Goal: Information Seeking & Learning: Check status

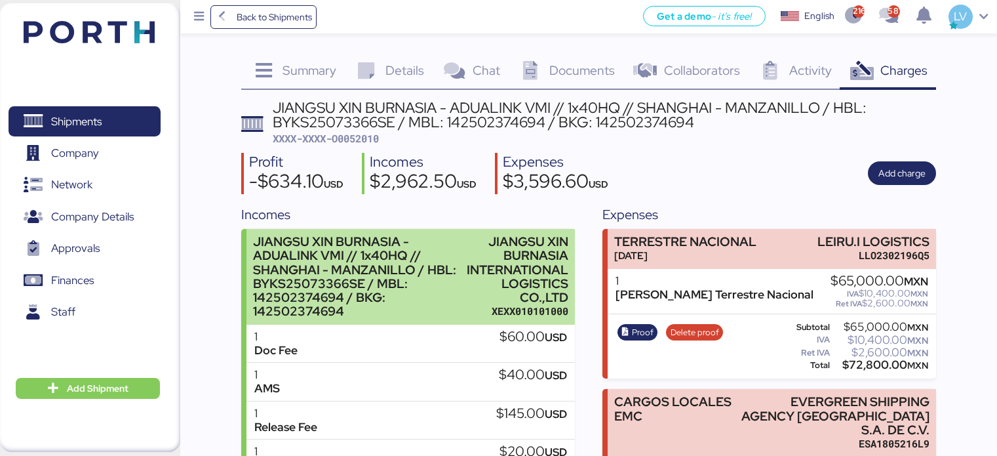
scroll to position [136, 0]
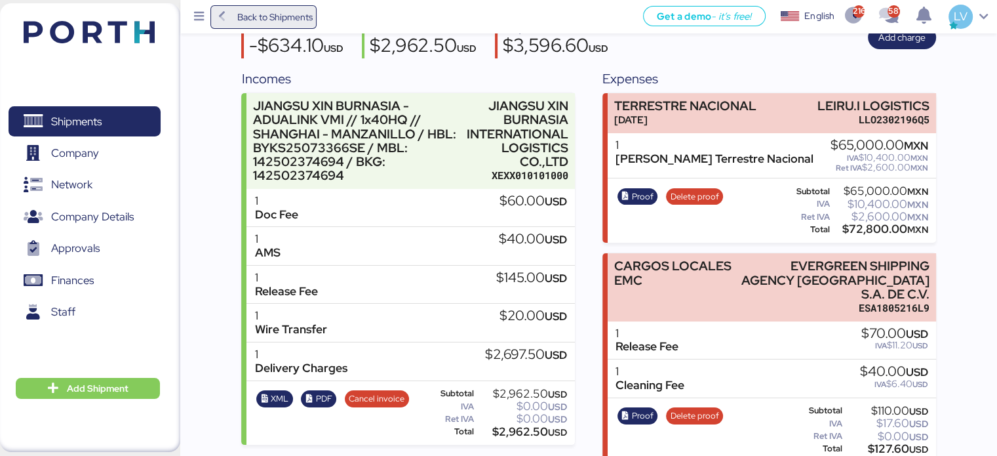
click at [303, 18] on span "Back to Shipments" at bounding box center [274, 17] width 75 height 16
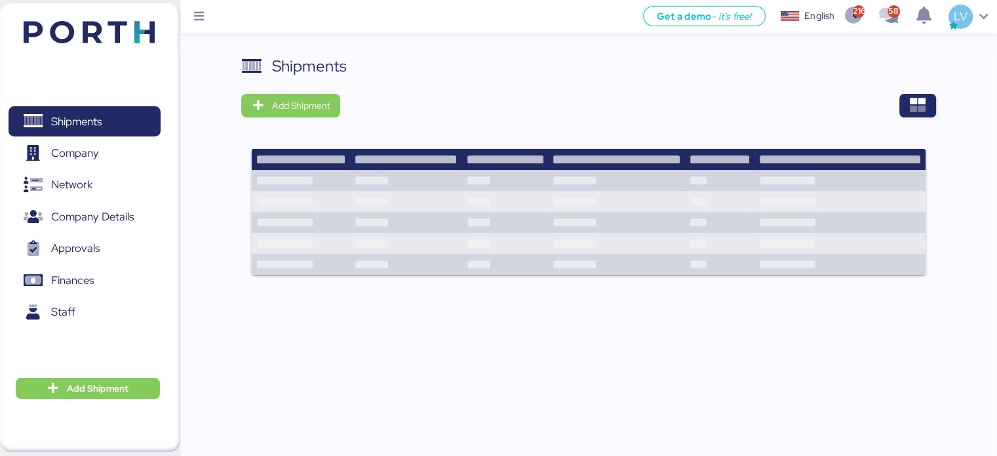
click at [897, 108] on div at bounding box center [642, 106] width 586 height 24
click at [914, 101] on icon "button" at bounding box center [918, 106] width 16 height 16
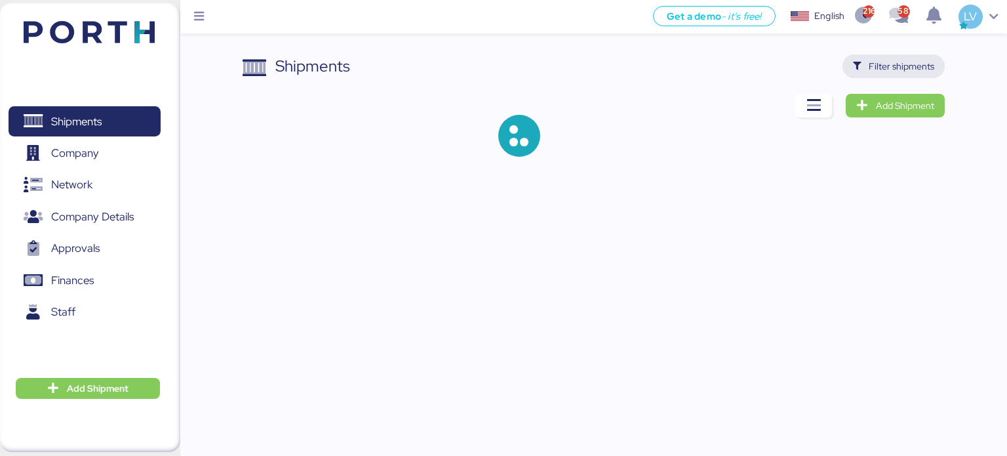
click at [909, 70] on span "Filter shipments" at bounding box center [902, 66] width 66 height 16
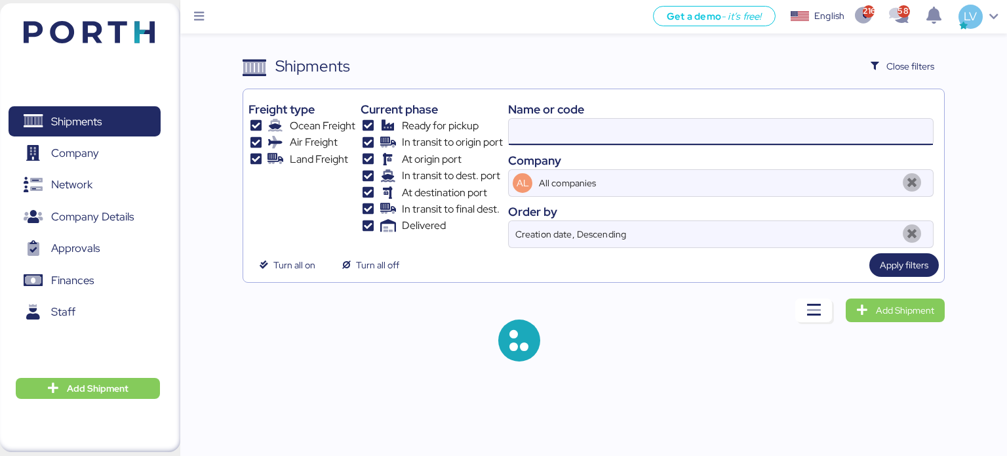
click at [768, 130] on input at bounding box center [721, 132] width 424 height 26
paste input "SNLFSHXLMF00095"
type input "SNLFSHXLMF00095"
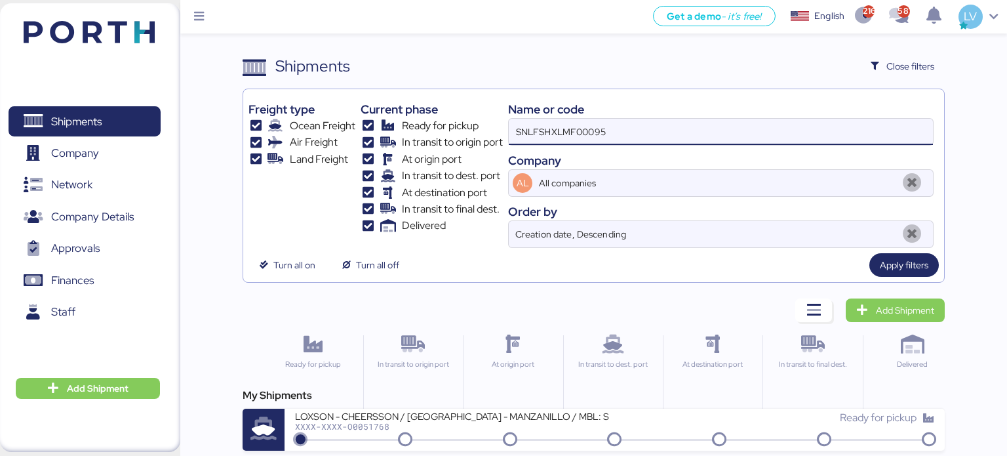
click at [525, 402] on div "My Shipments LOXSON - CHEERSSON / SHANGHAI - MANZANILLO / MBL: SNLFSHXLMF00095 …" at bounding box center [594, 418] width 703 height 63
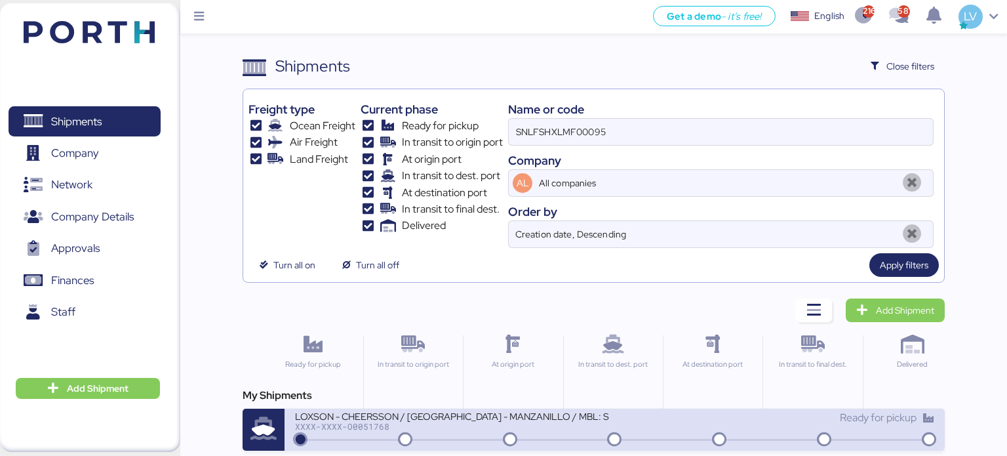
click at [529, 423] on div "XXXX-XXXX-O0051768" at bounding box center [452, 425] width 315 height 9
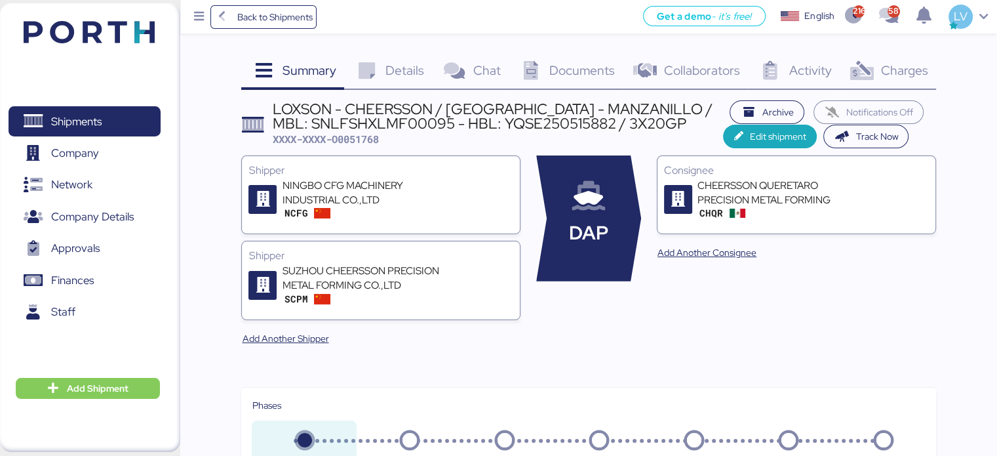
click at [897, 79] on div "Charges 0" at bounding box center [888, 71] width 96 height 35
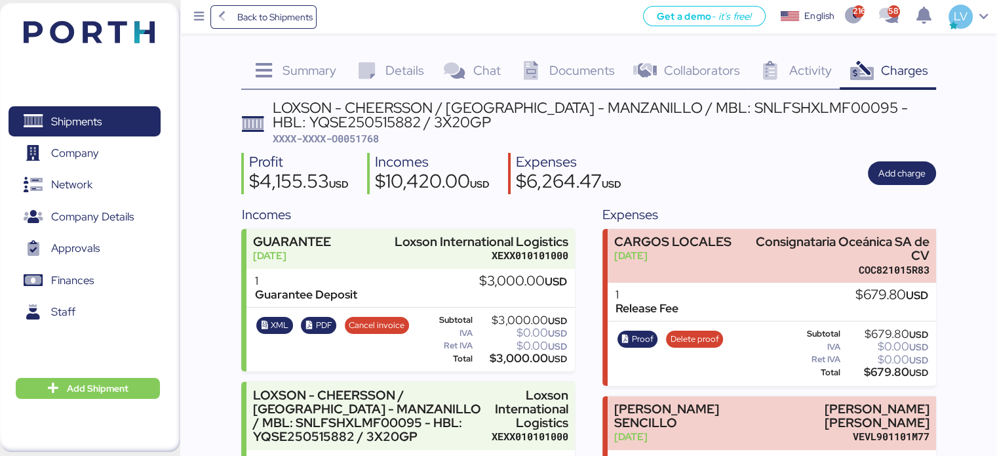
click at [574, 52] on div "Summary 0 Details 0 Chat 0 Documents 0 Collaborators 0 Activity 0 Charges 0 LOX…" at bounding box center [498, 450] width 997 height 900
click at [566, 78] on div "Documents 0" at bounding box center [566, 71] width 115 height 35
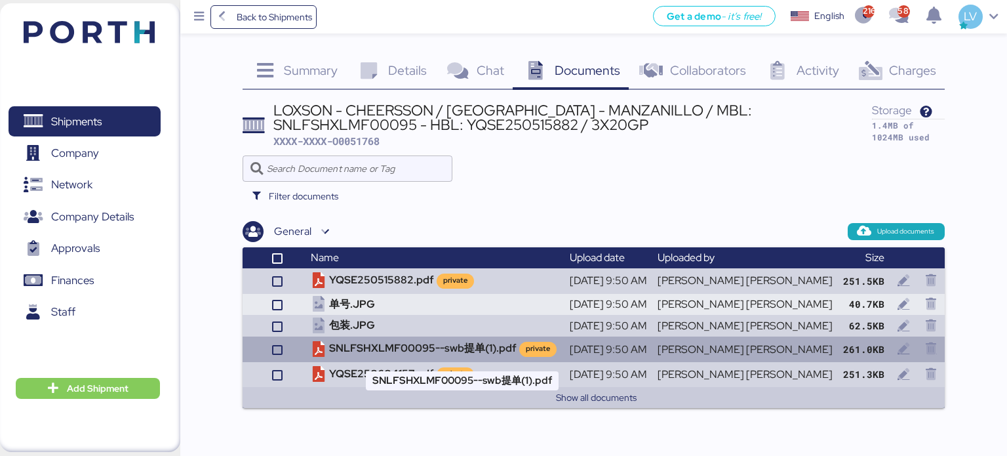
click at [517, 355] on td "SNLFSHXLMF00095--swb提单(1).pdf private" at bounding box center [434, 348] width 259 height 25
